Goal: Obtain resource: Download file/media

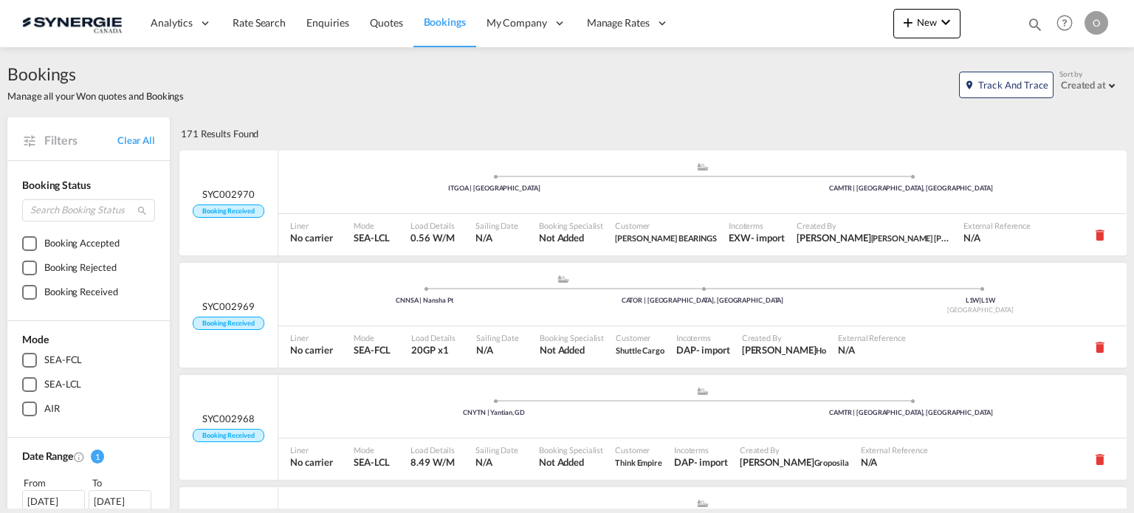
click at [1036, 20] on md-icon "icon-magnify" at bounding box center [1035, 24] width 16 height 16
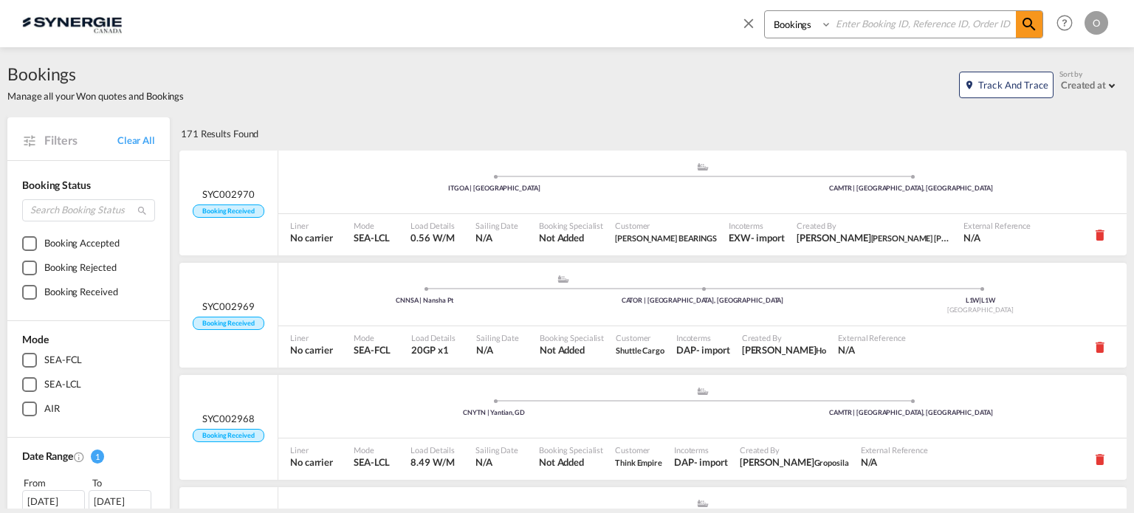
click at [933, 23] on input at bounding box center [924, 24] width 184 height 26
click at [802, 24] on select "Bookings Quotes Enquiries" at bounding box center [800, 24] width 70 height 27
select select "Quotes"
click at [765, 11] on select "Bookings Quotes Enquiries" at bounding box center [800, 24] width 70 height 27
click at [850, 28] on input at bounding box center [924, 24] width 184 height 26
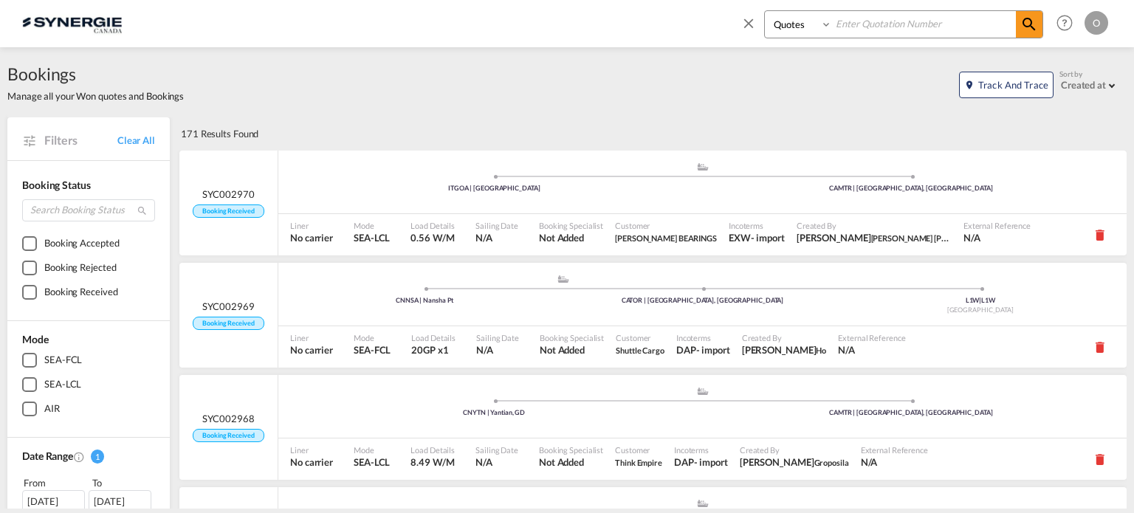
paste input "SYC000013675"
type input "SYC000013675"
click at [1027, 29] on md-icon "icon-magnify" at bounding box center [1029, 25] width 18 height 18
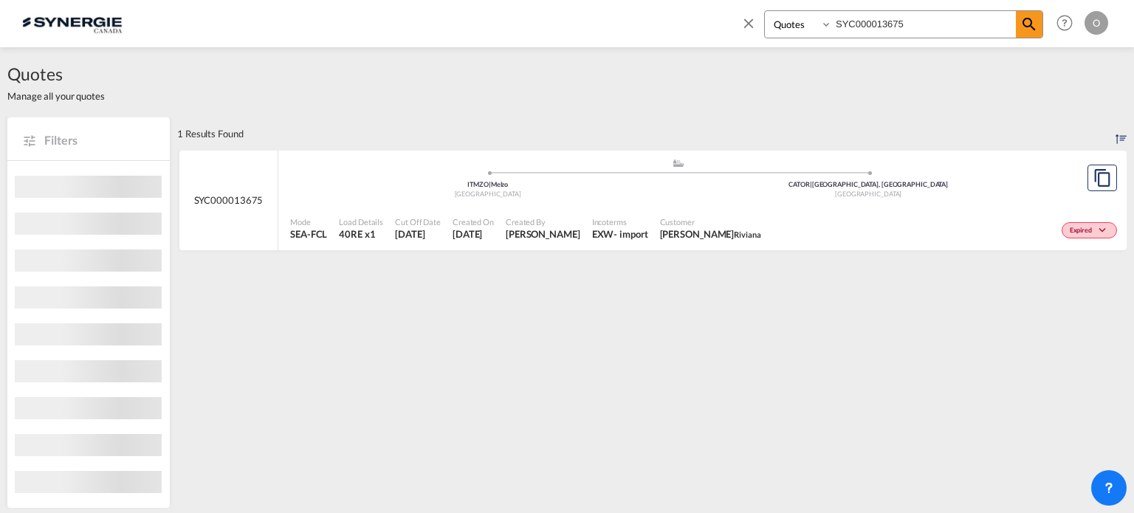
click at [794, 223] on div "Expired" at bounding box center [944, 228] width 354 height 37
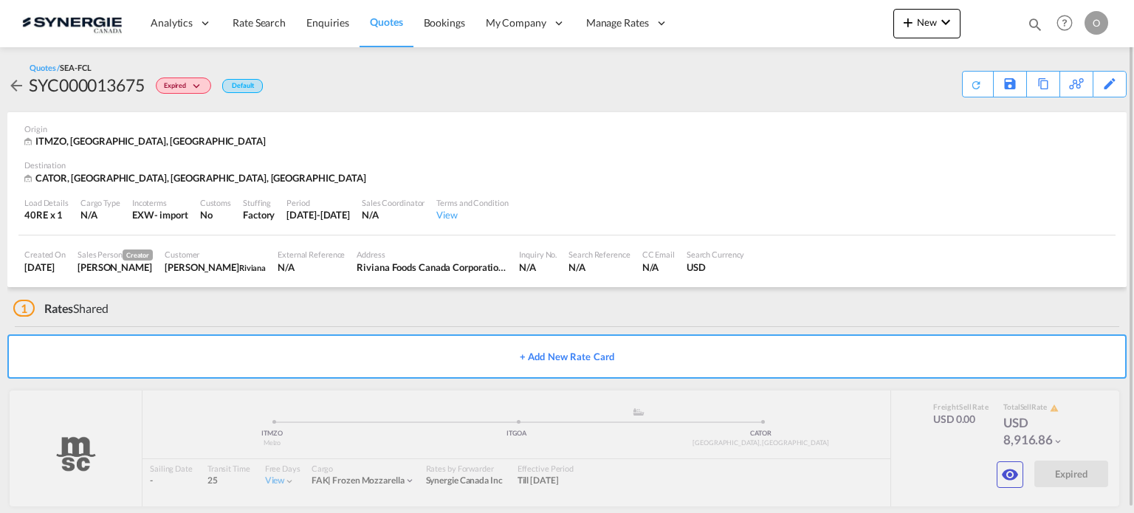
scroll to position [18, 0]
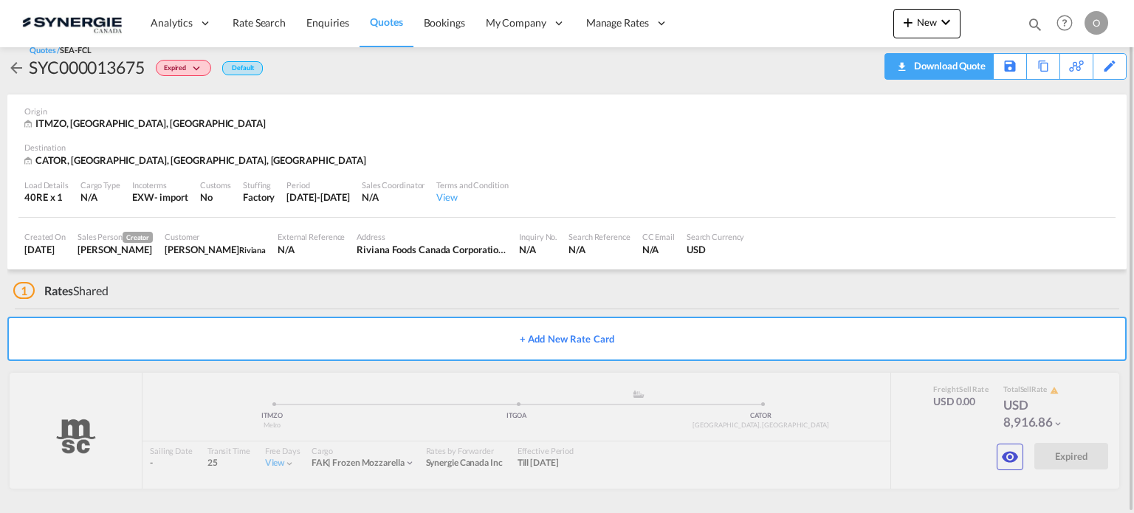
click at [967, 70] on div "Download Quote" at bounding box center [947, 66] width 75 height 24
click at [1036, 27] on md-icon "icon-magnify" at bounding box center [1035, 24] width 16 height 16
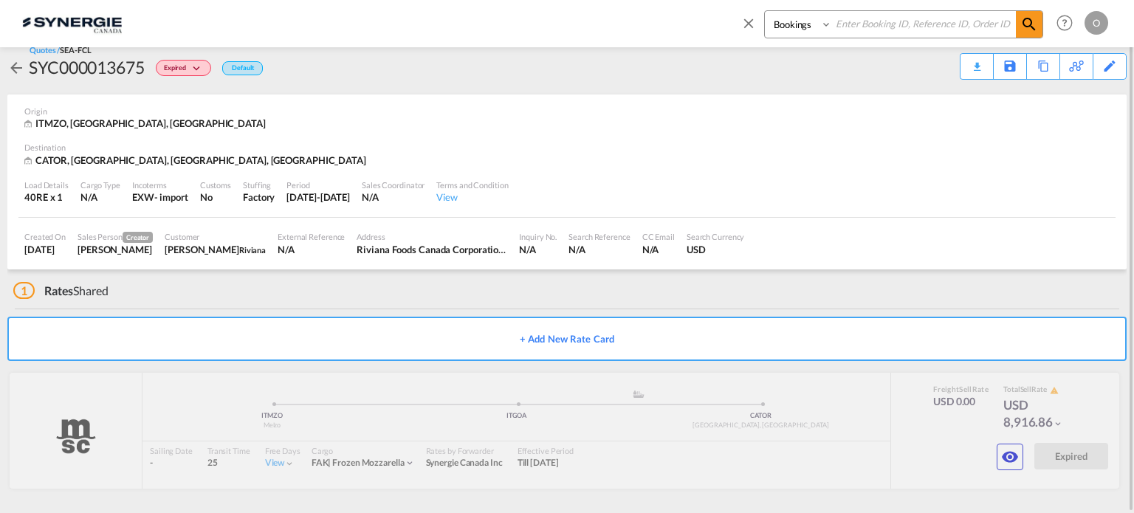
click at [875, 21] on input at bounding box center [924, 24] width 184 height 26
click at [813, 22] on select "Bookings Quotes Enquiries" at bounding box center [800, 24] width 70 height 27
select select "Quotes"
click at [765, 11] on select "Bookings Quotes Enquiries" at bounding box center [800, 24] width 70 height 27
click at [899, 19] on input at bounding box center [924, 24] width 184 height 26
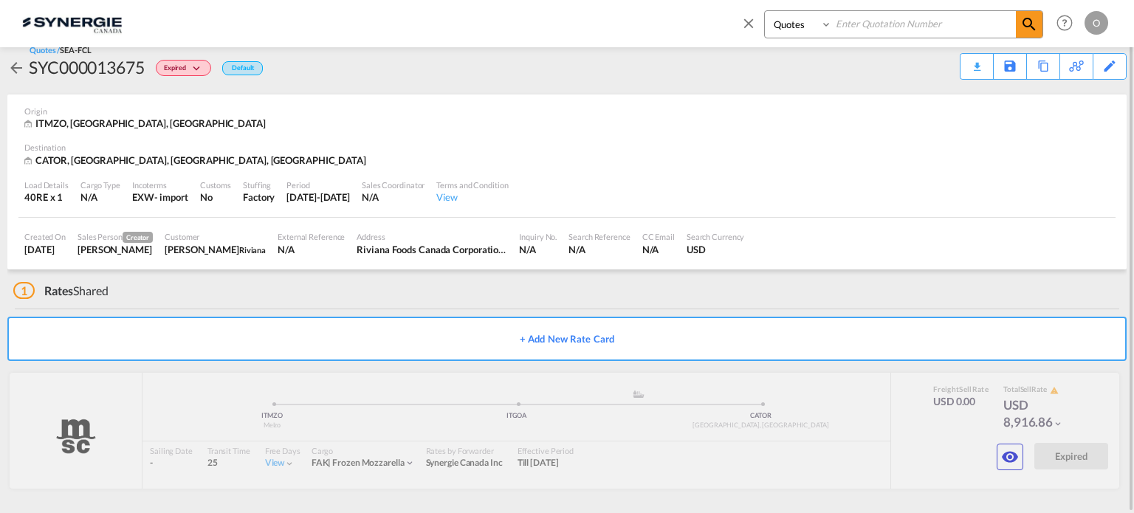
paste input "SYC000013675"
type input "SYC000013675"
click at [1027, 29] on md-icon "icon-magnify" at bounding box center [1029, 25] width 18 height 18
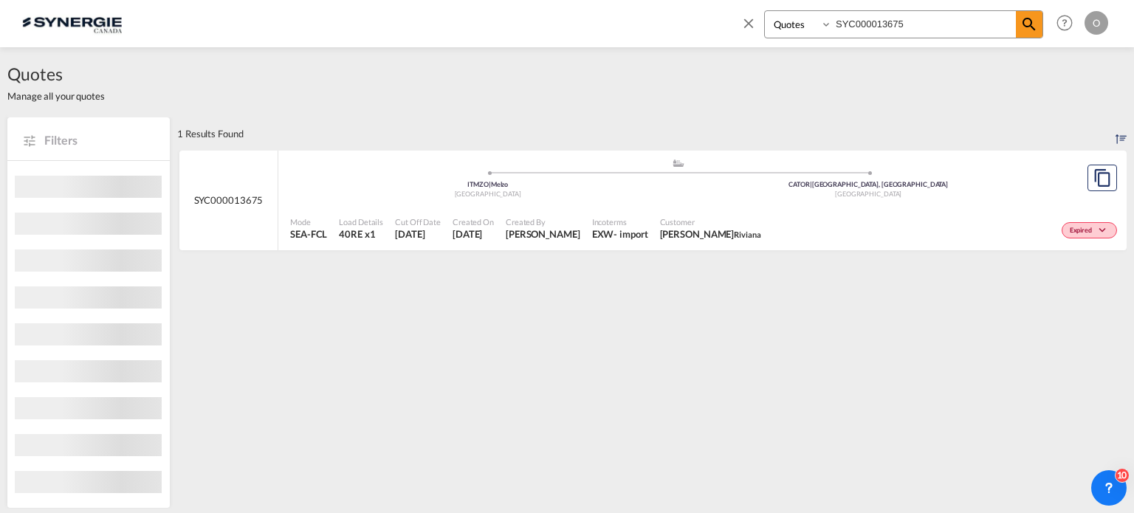
click at [900, 235] on div "Expired" at bounding box center [944, 228] width 354 height 37
